Goal: Check status: Check status

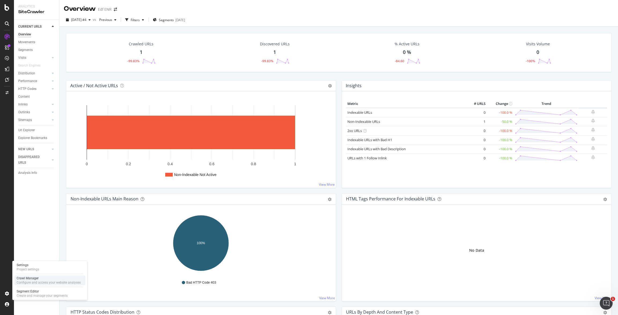
click at [35, 281] on div "Configure and access your website analyses" at bounding box center [49, 282] width 64 height 4
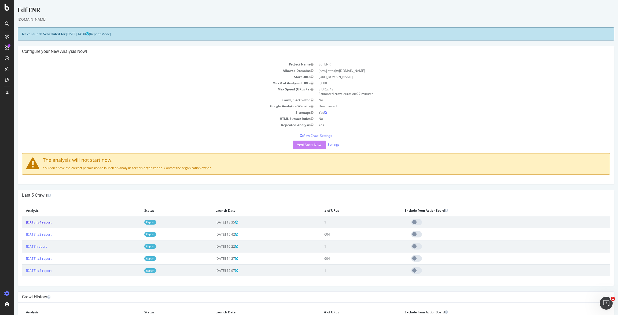
click at [46, 222] on link "[DATE] #4 report" at bounding box center [38, 222] width 25 height 5
